Goal: Task Accomplishment & Management: Manage account settings

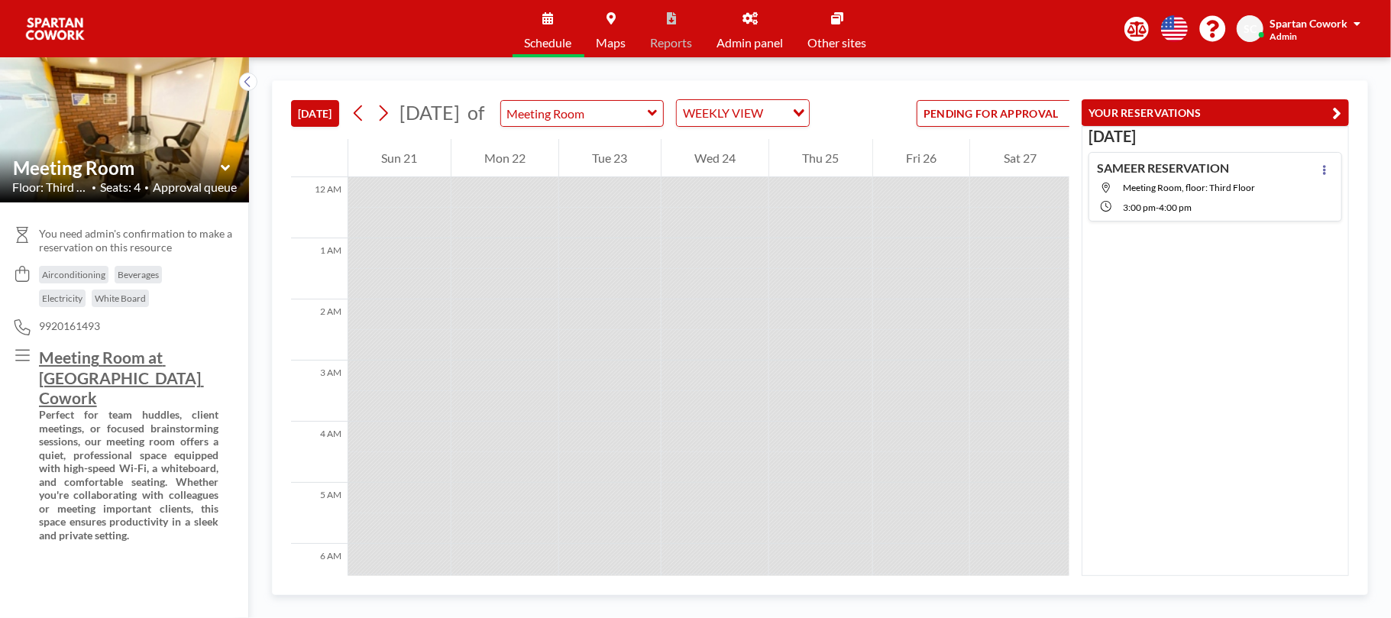
scroll to position [734, 0]
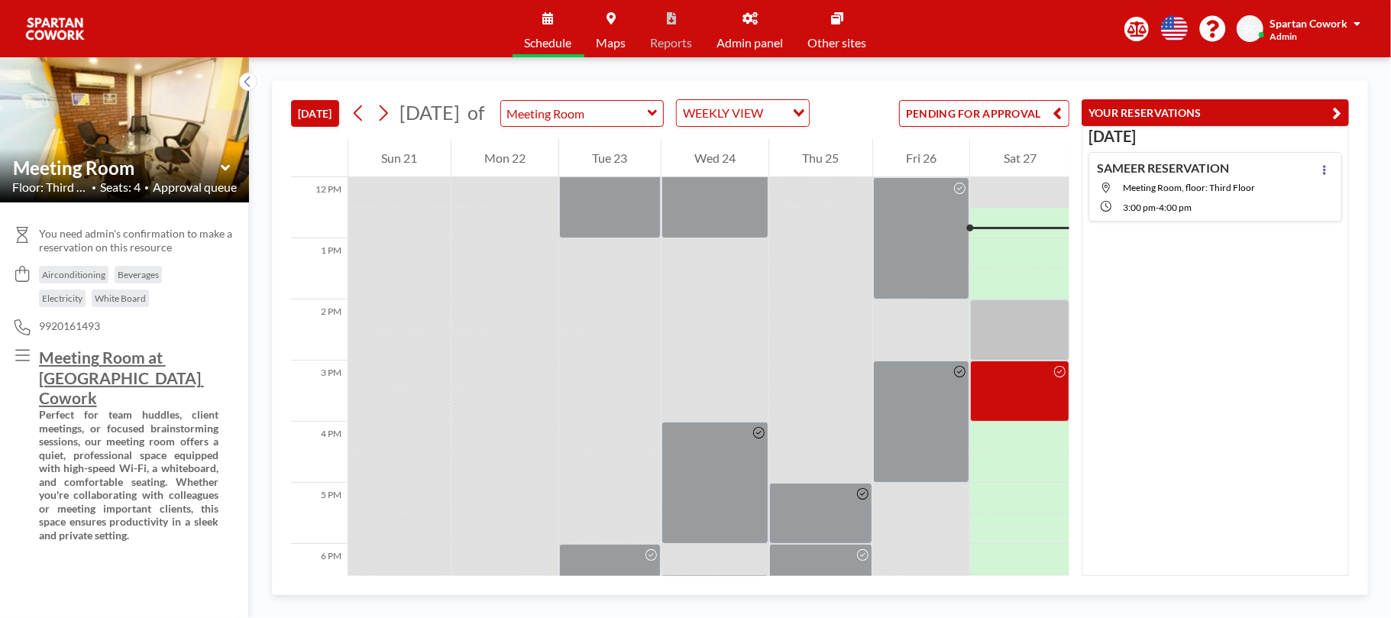
click at [1331, 18] on span "Spartan Cowork" at bounding box center [1309, 23] width 78 height 13
click at [1310, 70] on span "Profile" at bounding box center [1315, 73] width 32 height 15
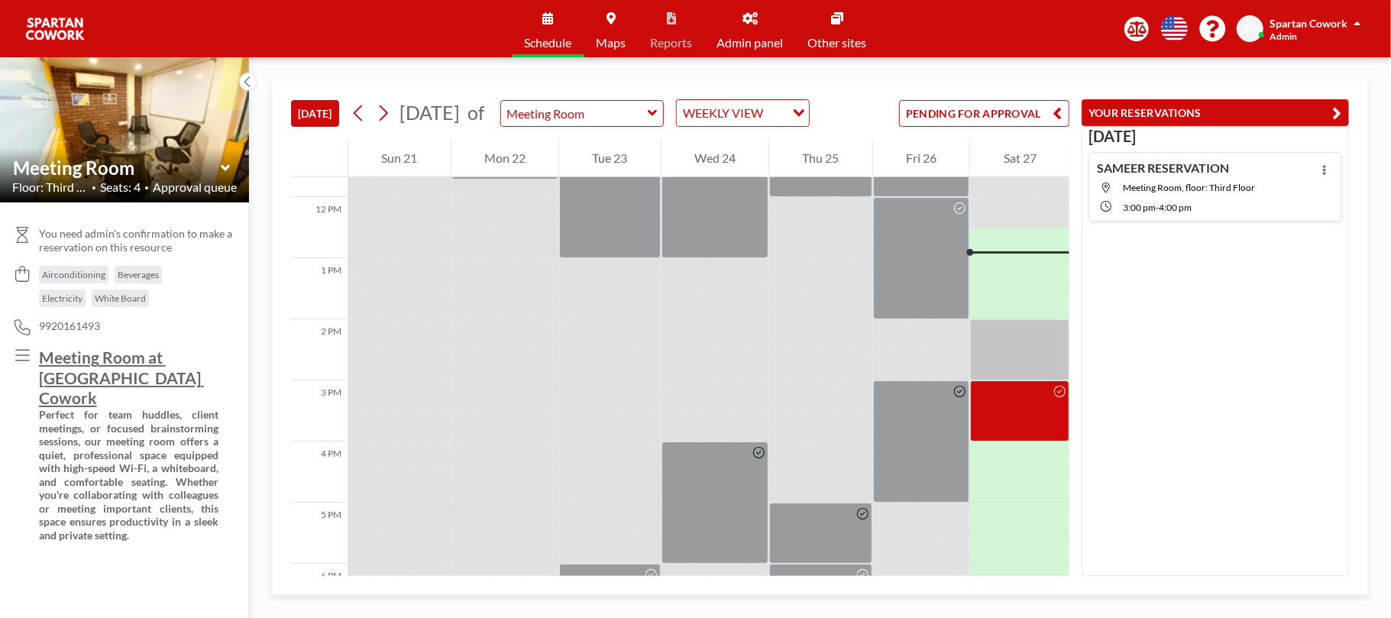
scroll to position [734, 0]
